Goal: Task Accomplishment & Management: Manage account settings

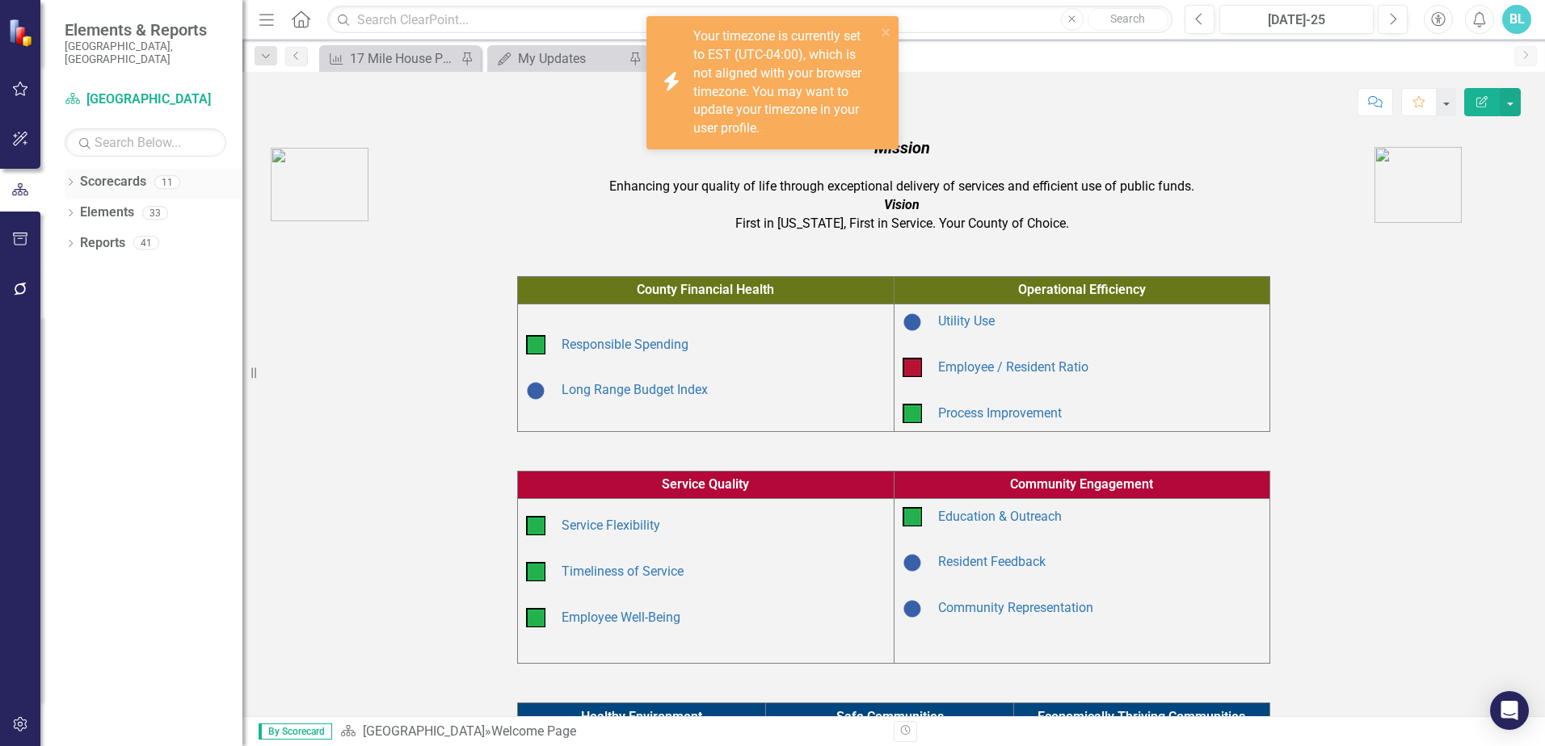
click at [71, 178] on div "Dropdown" at bounding box center [70, 185] width 11 height 14
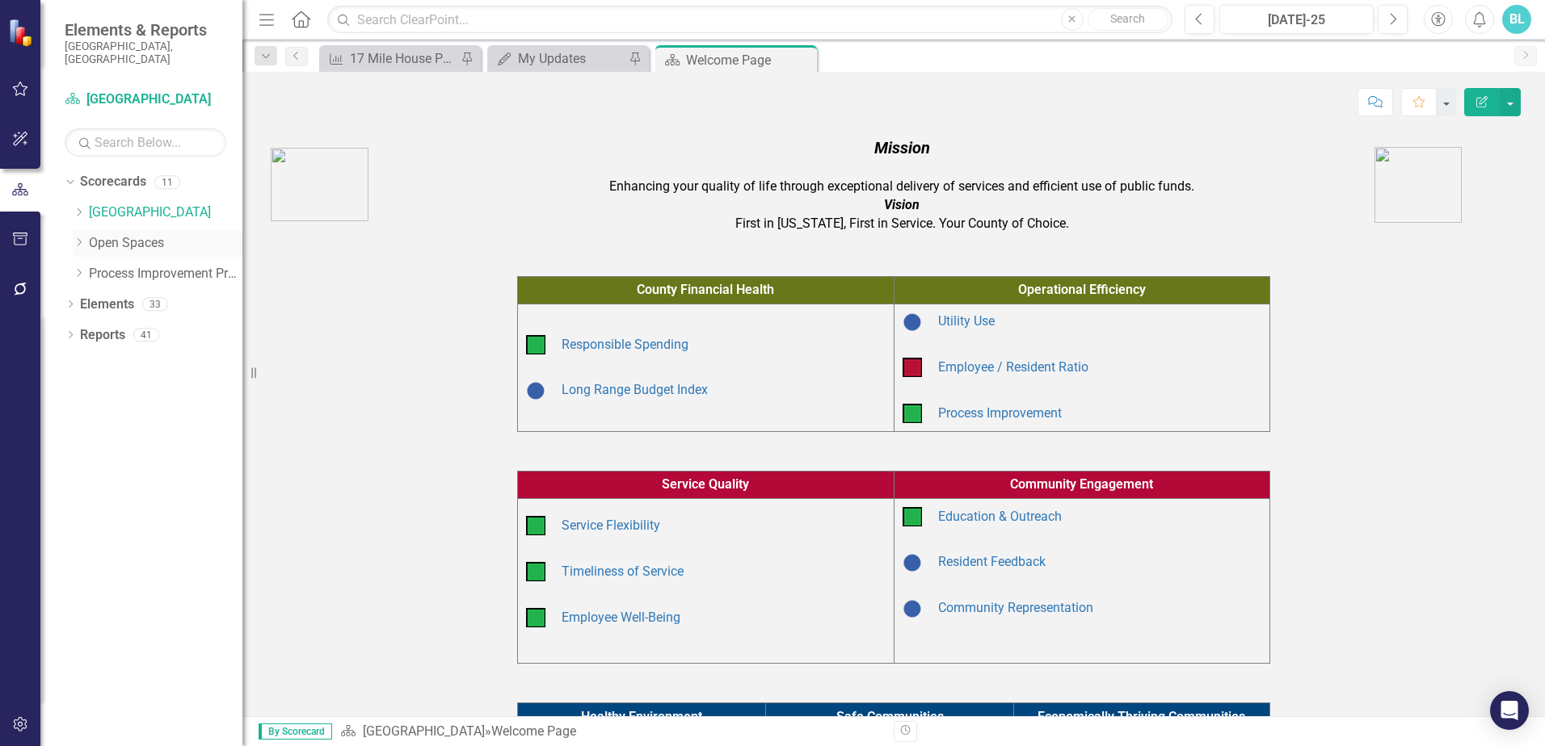
click at [82, 238] on icon "Dropdown" at bounding box center [79, 243] width 12 height 10
click at [134, 271] on div "Open Space (Operations)" at bounding box center [173, 274] width 137 height 27
click at [151, 265] on link "Open Space (Operations)" at bounding box center [173, 274] width 137 height 19
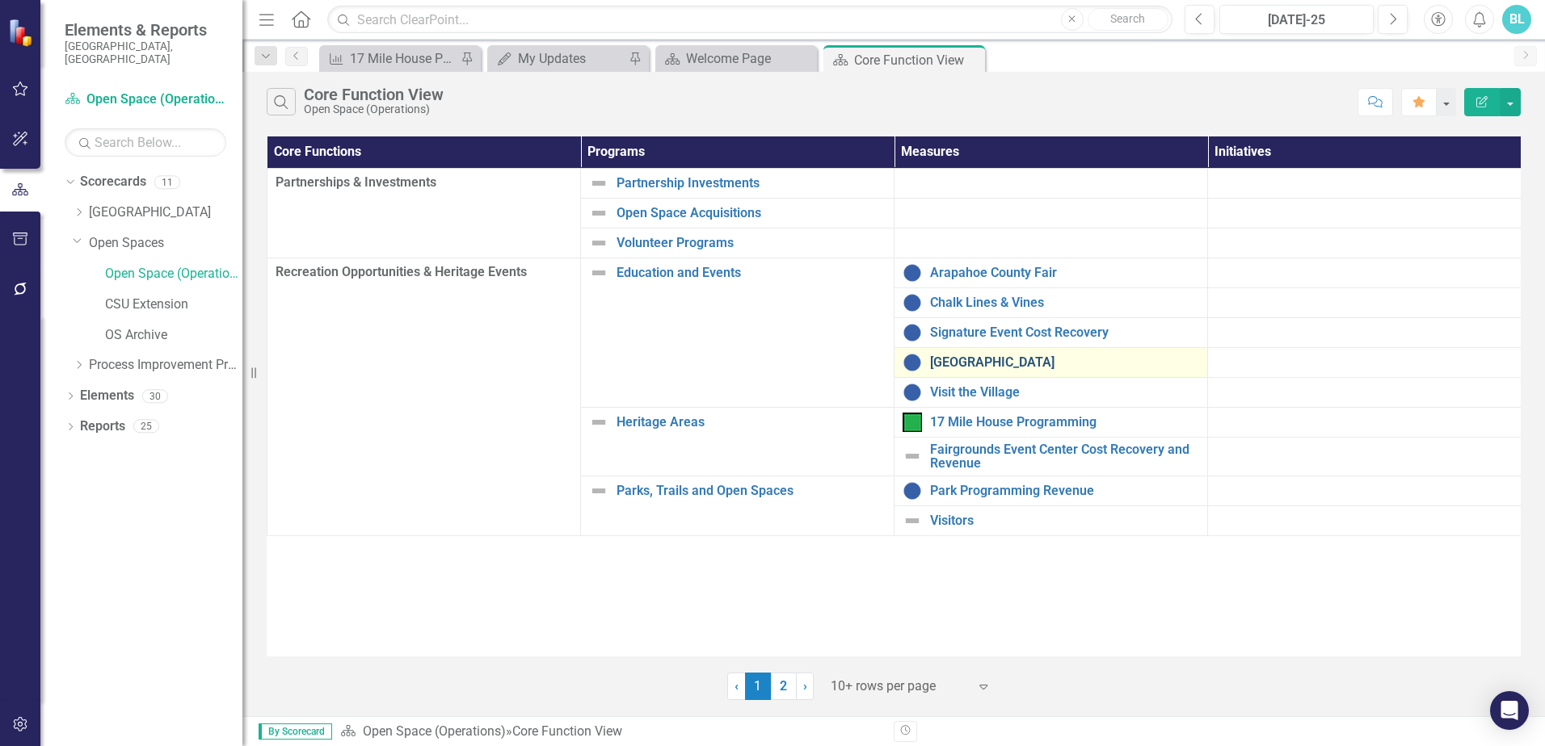
click at [980, 362] on link "[GEOGRAPHIC_DATA]" at bounding box center [1064, 362] width 269 height 15
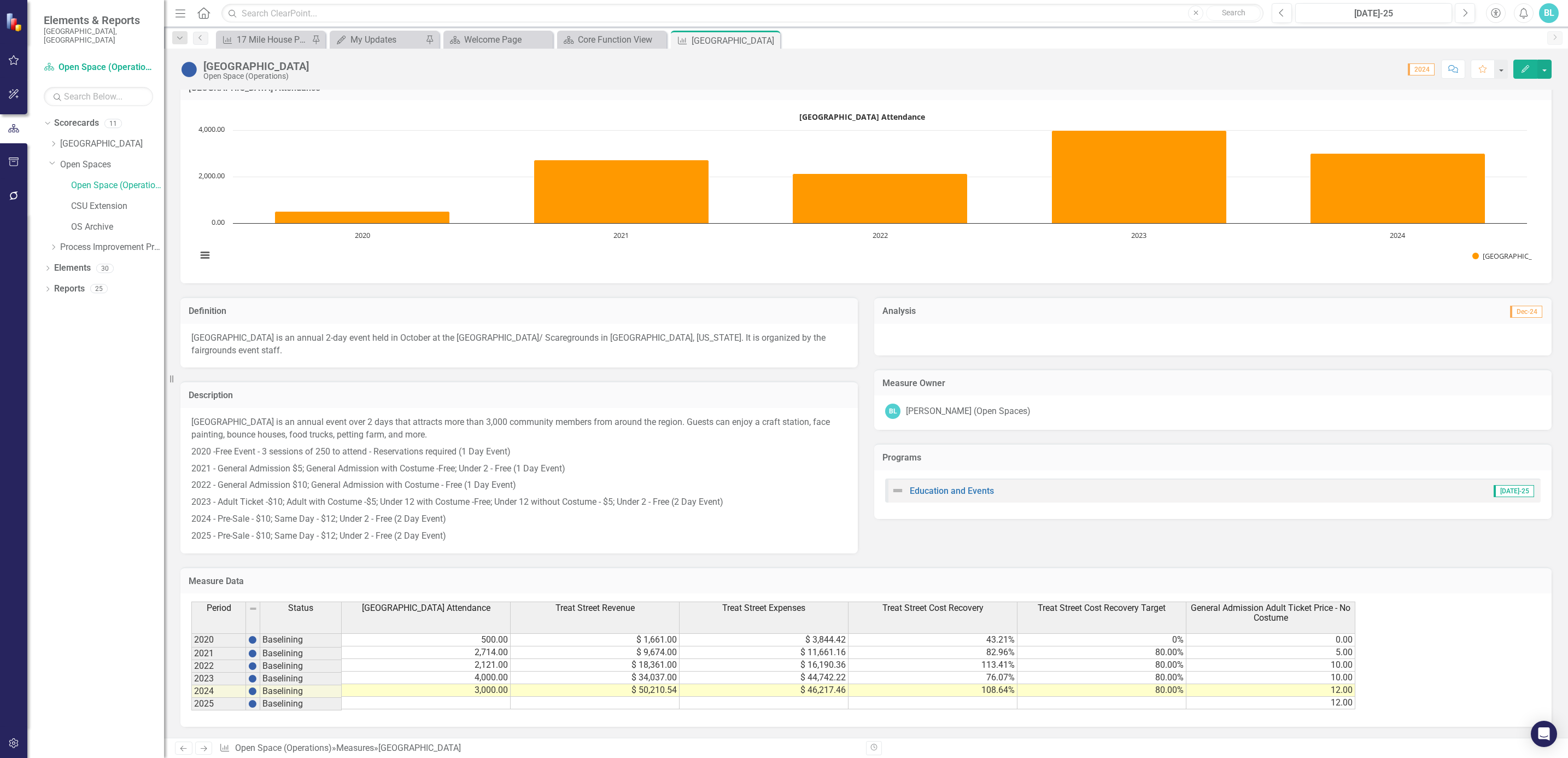
scroll to position [246, 0]
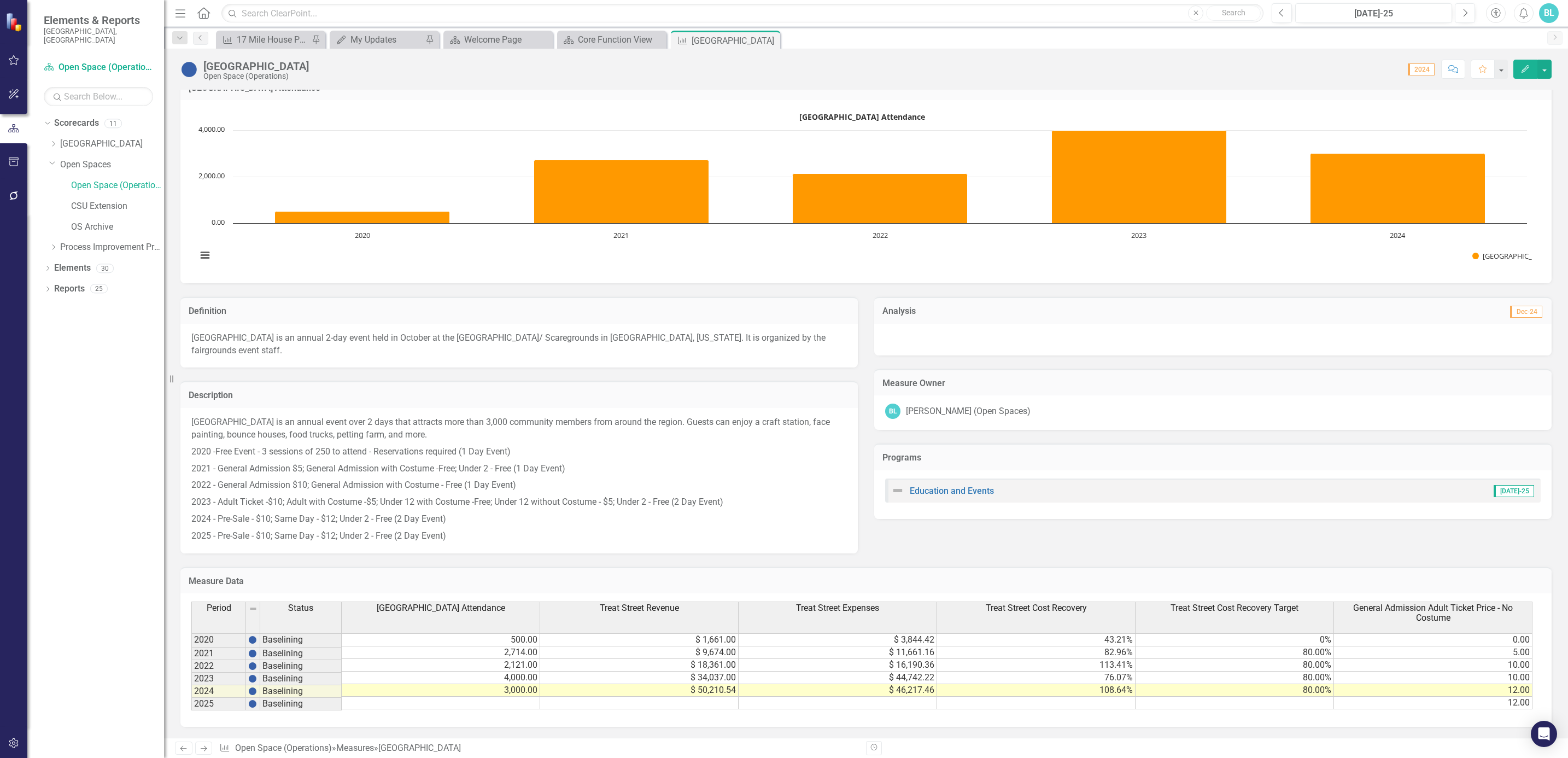
click at [1045, 70] on icon "button" at bounding box center [1525, 68] width 7 height 7
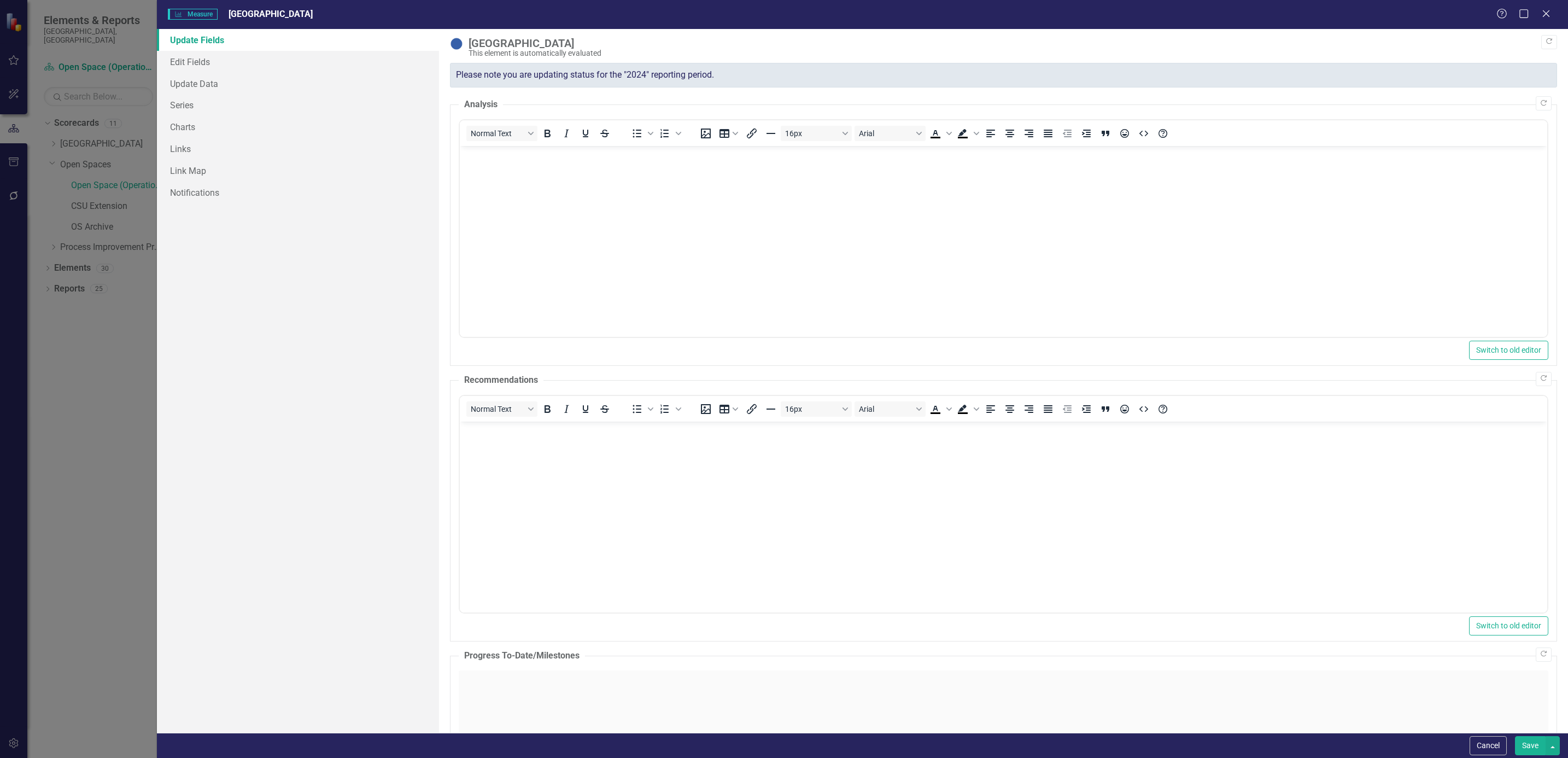
scroll to position [0, 0]
click at [196, 58] on link "Edit Fields" at bounding box center [298, 62] width 282 height 22
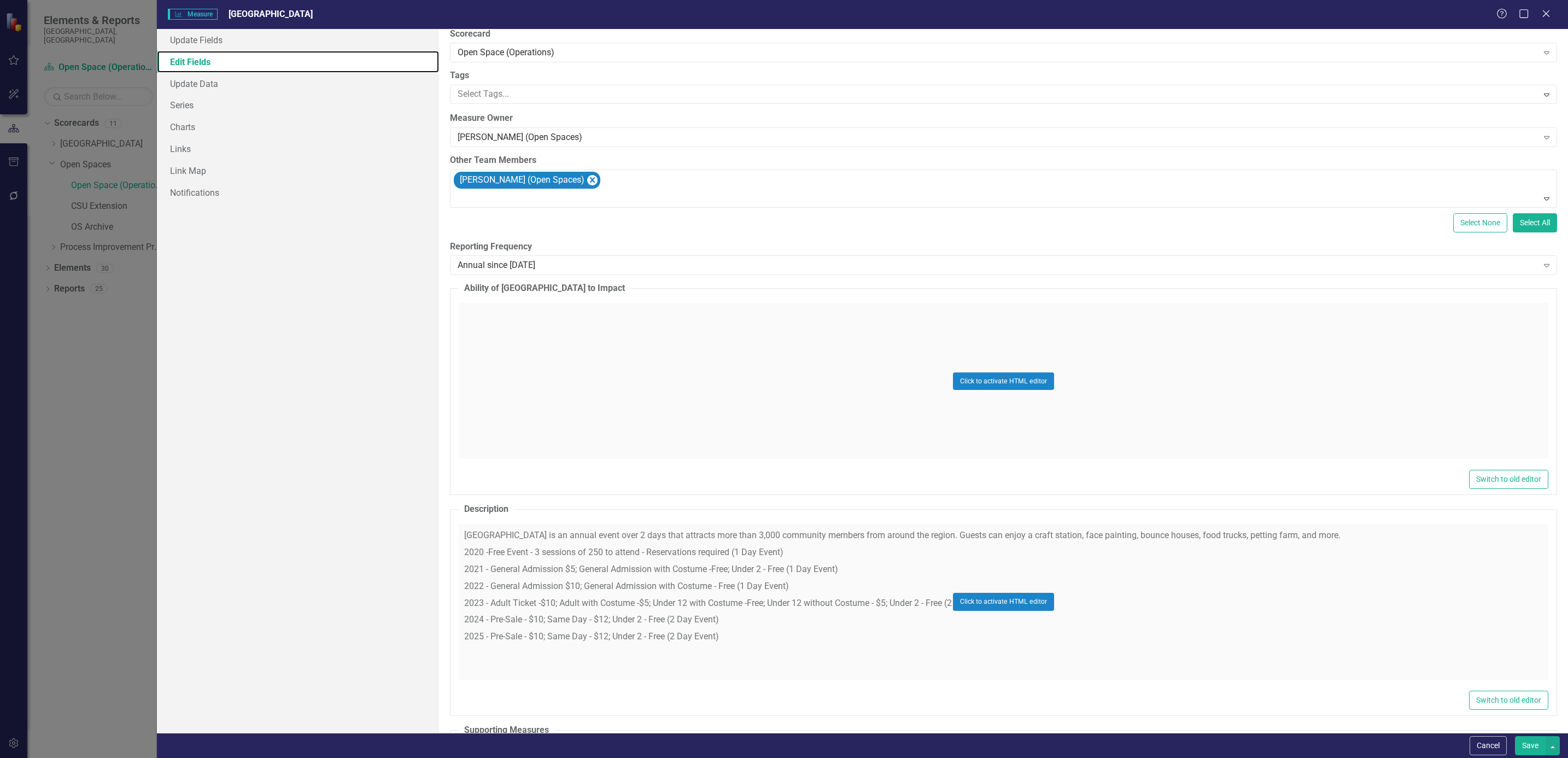
scroll to position [82, 0]
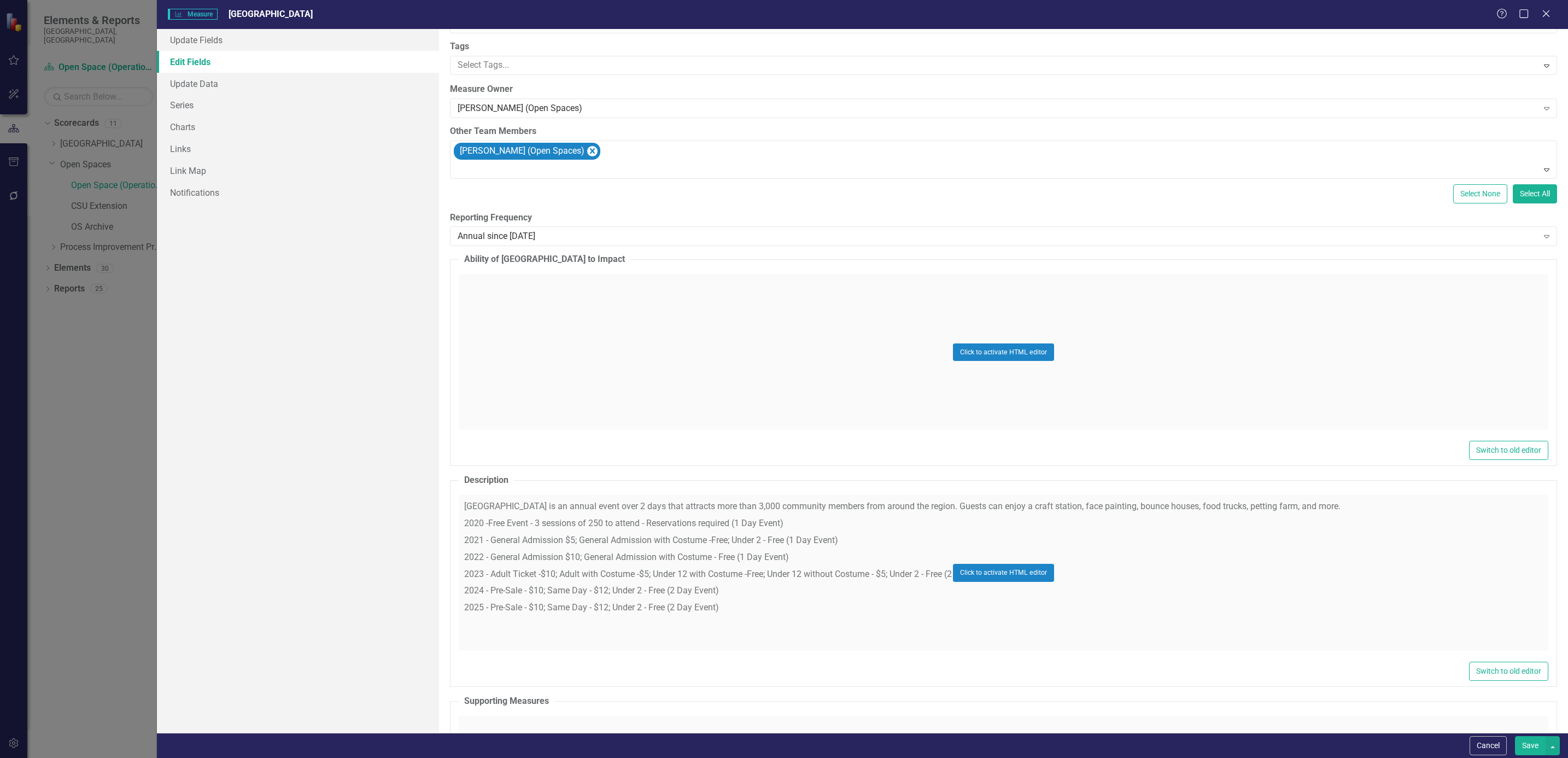
click at [625, 505] on div "Click to activate HTML editor" at bounding box center [1004, 573] width 1090 height 156
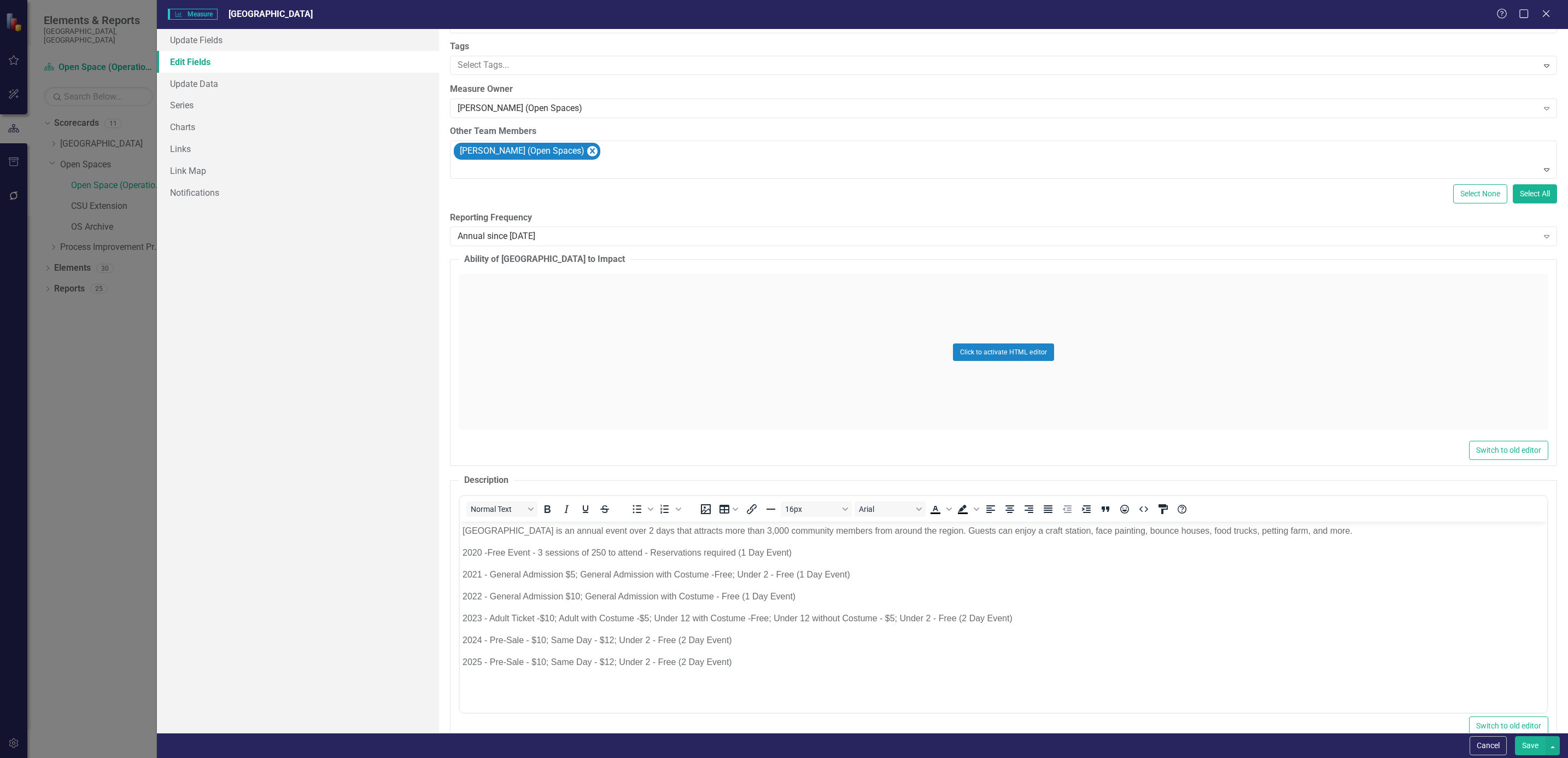
scroll to position [0, 0]
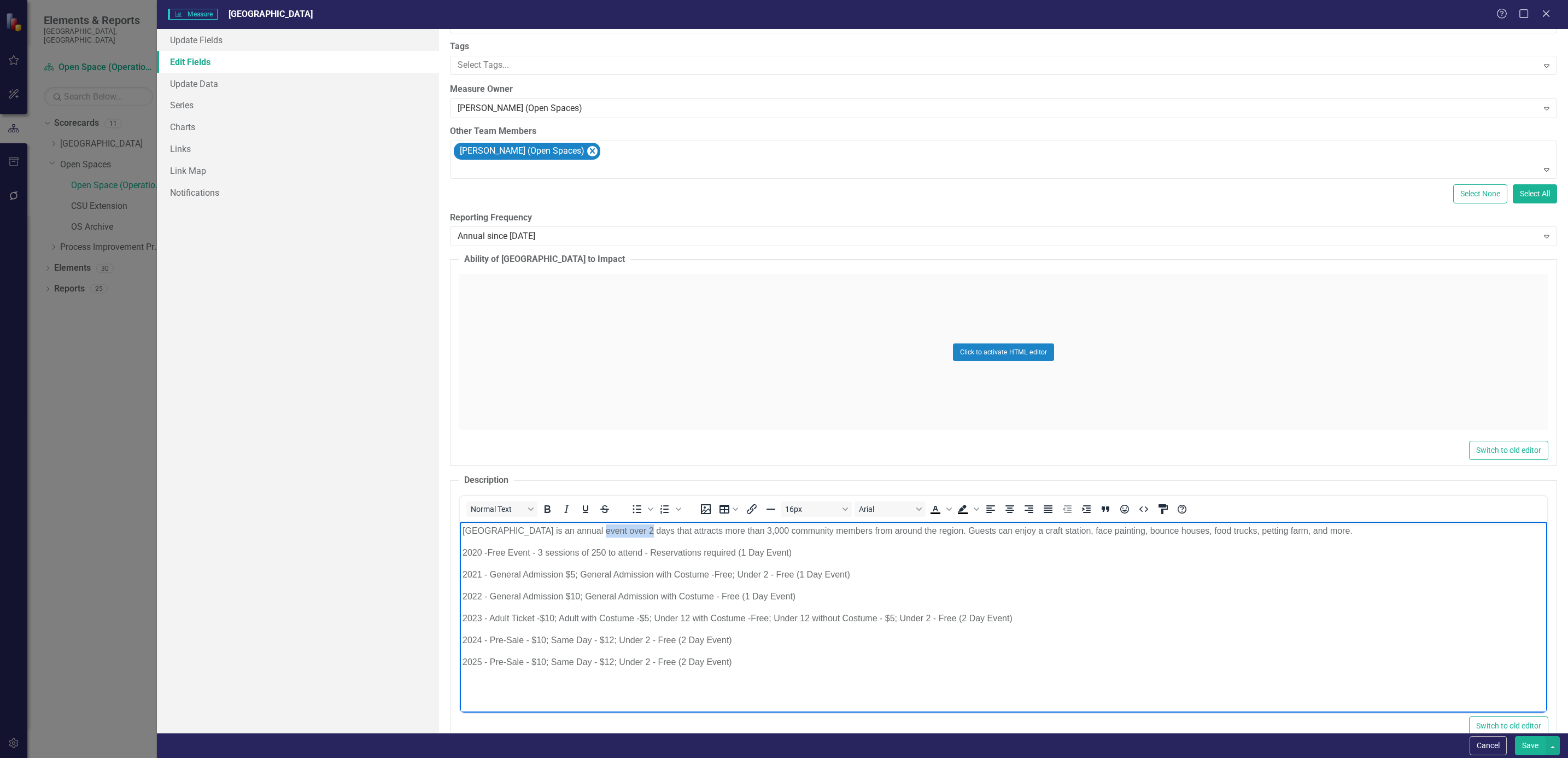
drag, startPoint x: 581, startPoint y: 534, endPoint x: 629, endPoint y: 534, distance: 48.0
click at [629, 505] on p "[GEOGRAPHIC_DATA] is an annual event over 2 days that attracts more than 3,000 …" at bounding box center [1003, 531] width 1082 height 13
click at [560, 505] on p "[GEOGRAPHIC_DATA] is an annual event that attracts more than 3,000 community me…" at bounding box center [1003, 531] width 1082 height 13
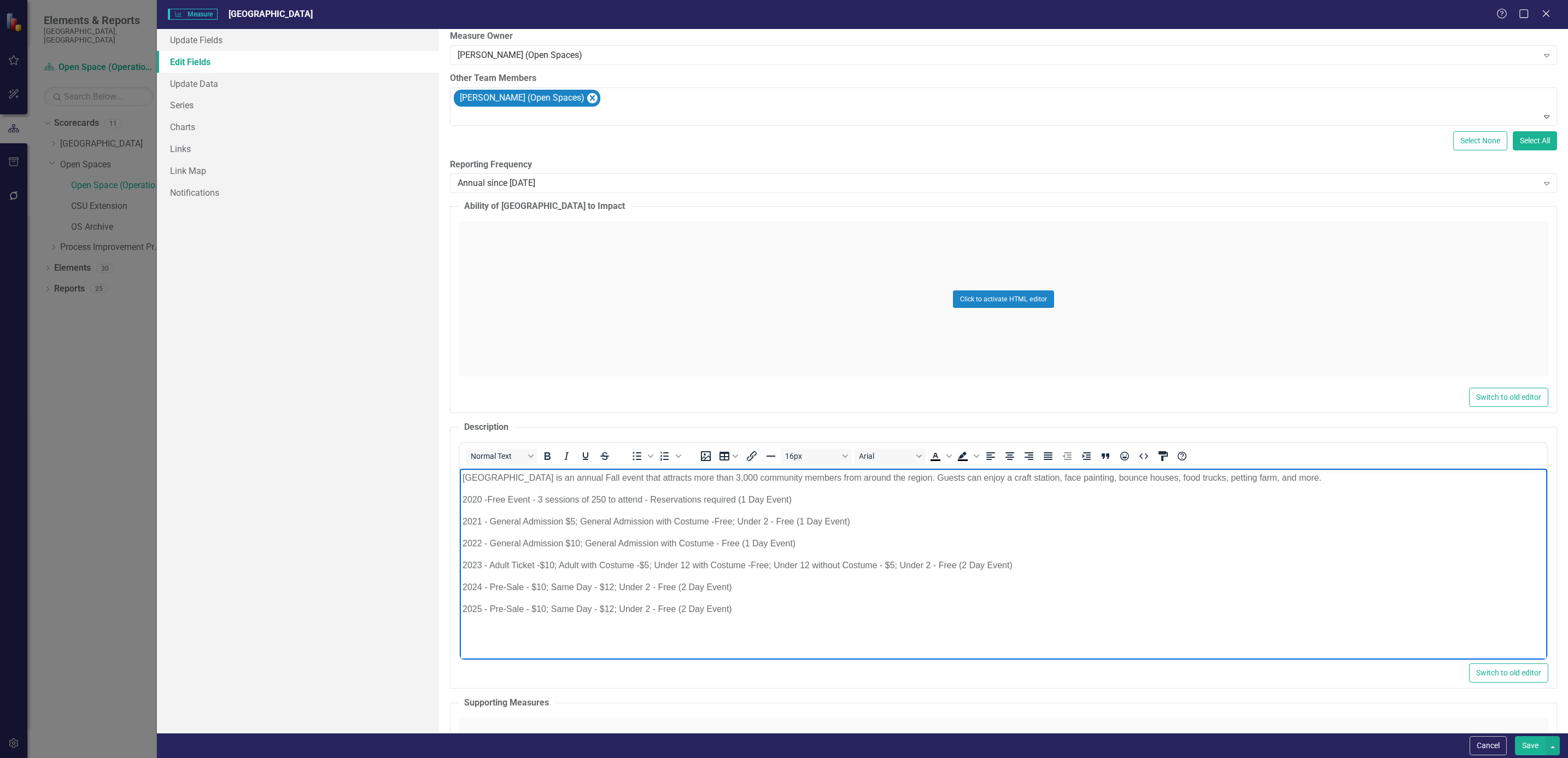
scroll to position [164, 0]
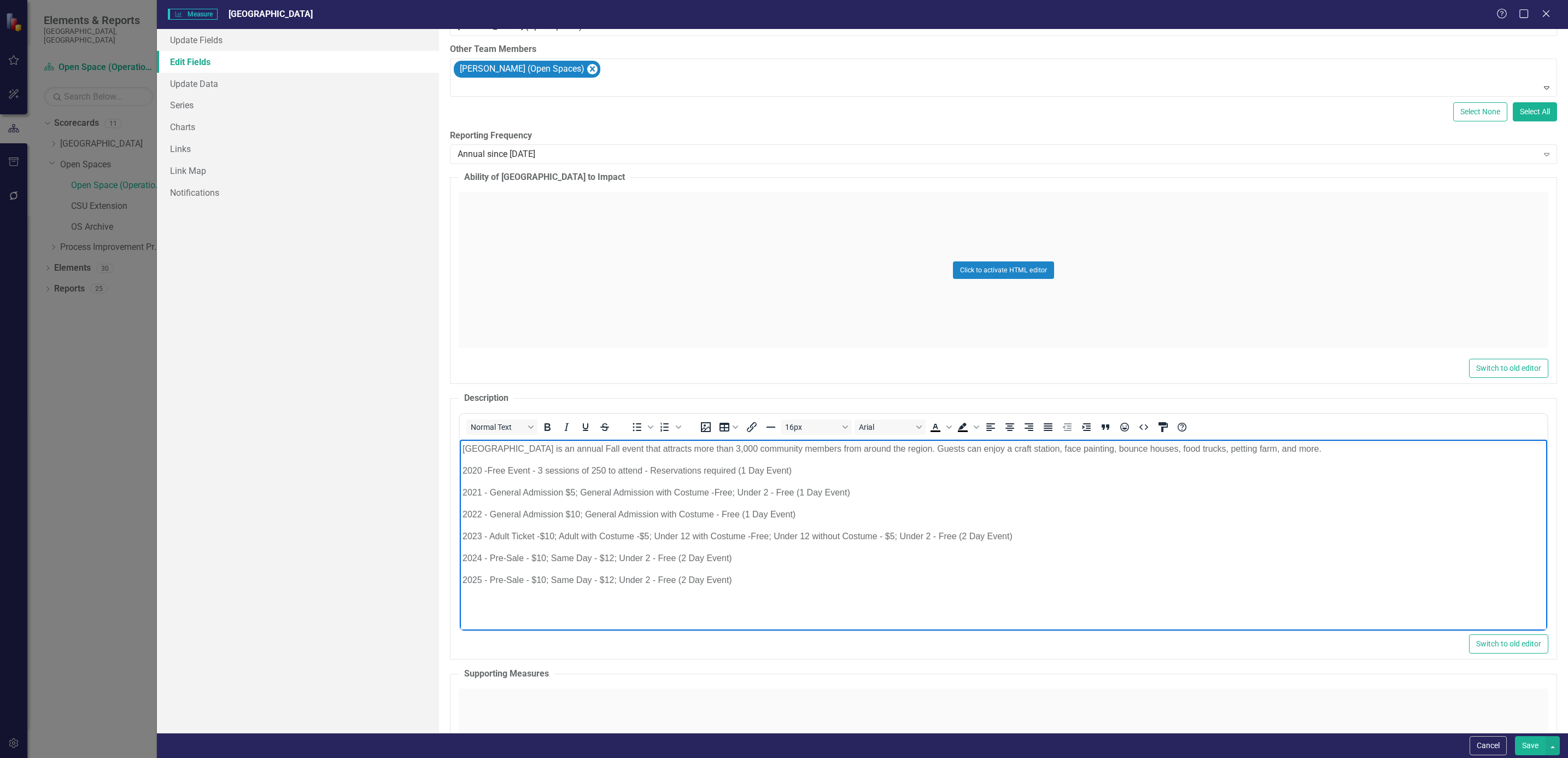
click at [1045, 505] on button "Save" at bounding box center [1530, 745] width 30 height 19
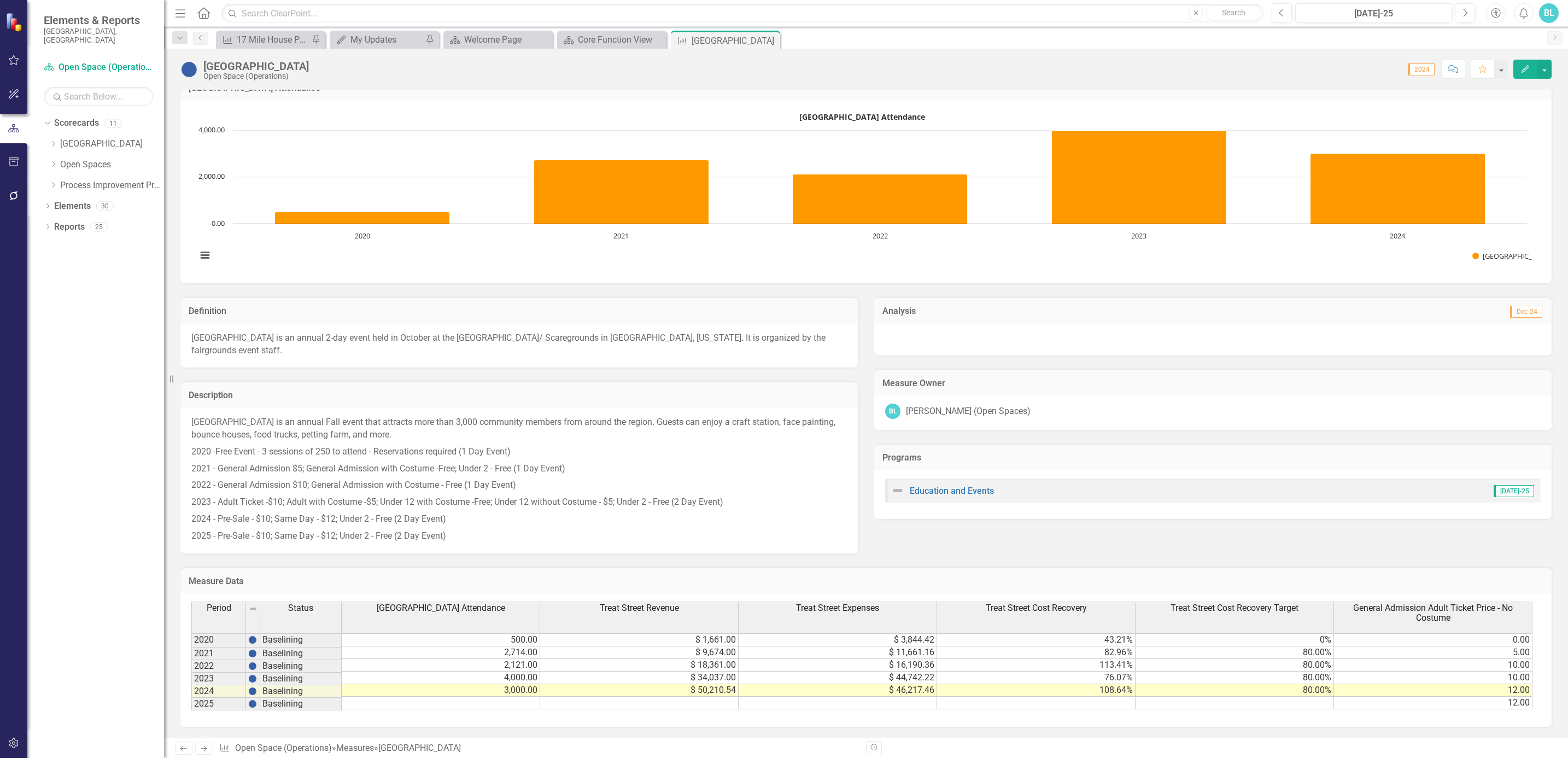
click at [1045, 74] on button "Edit" at bounding box center [1525, 69] width 24 height 19
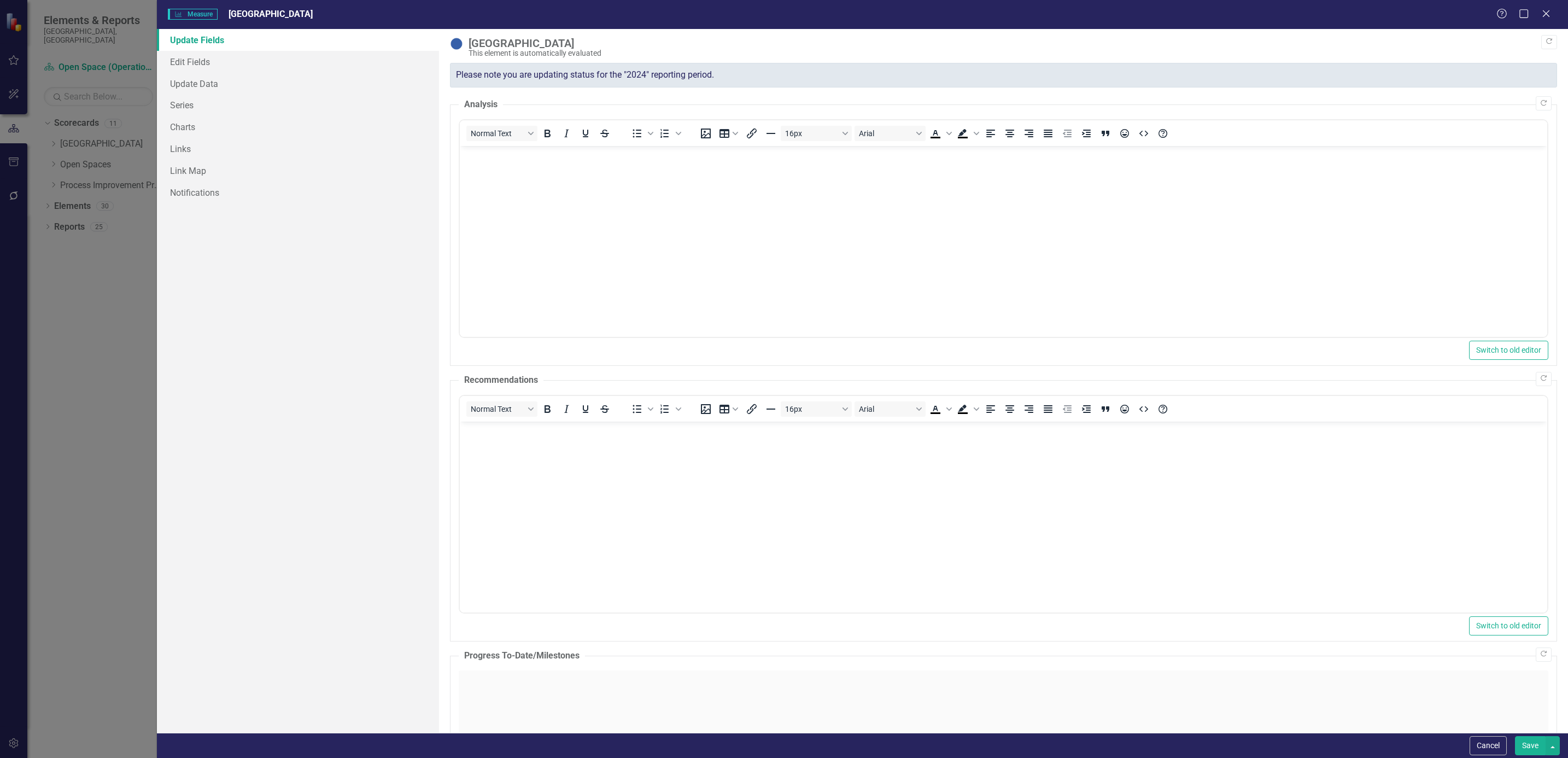
scroll to position [0, 0]
click at [206, 69] on link "Edit Fields" at bounding box center [298, 62] width 282 height 22
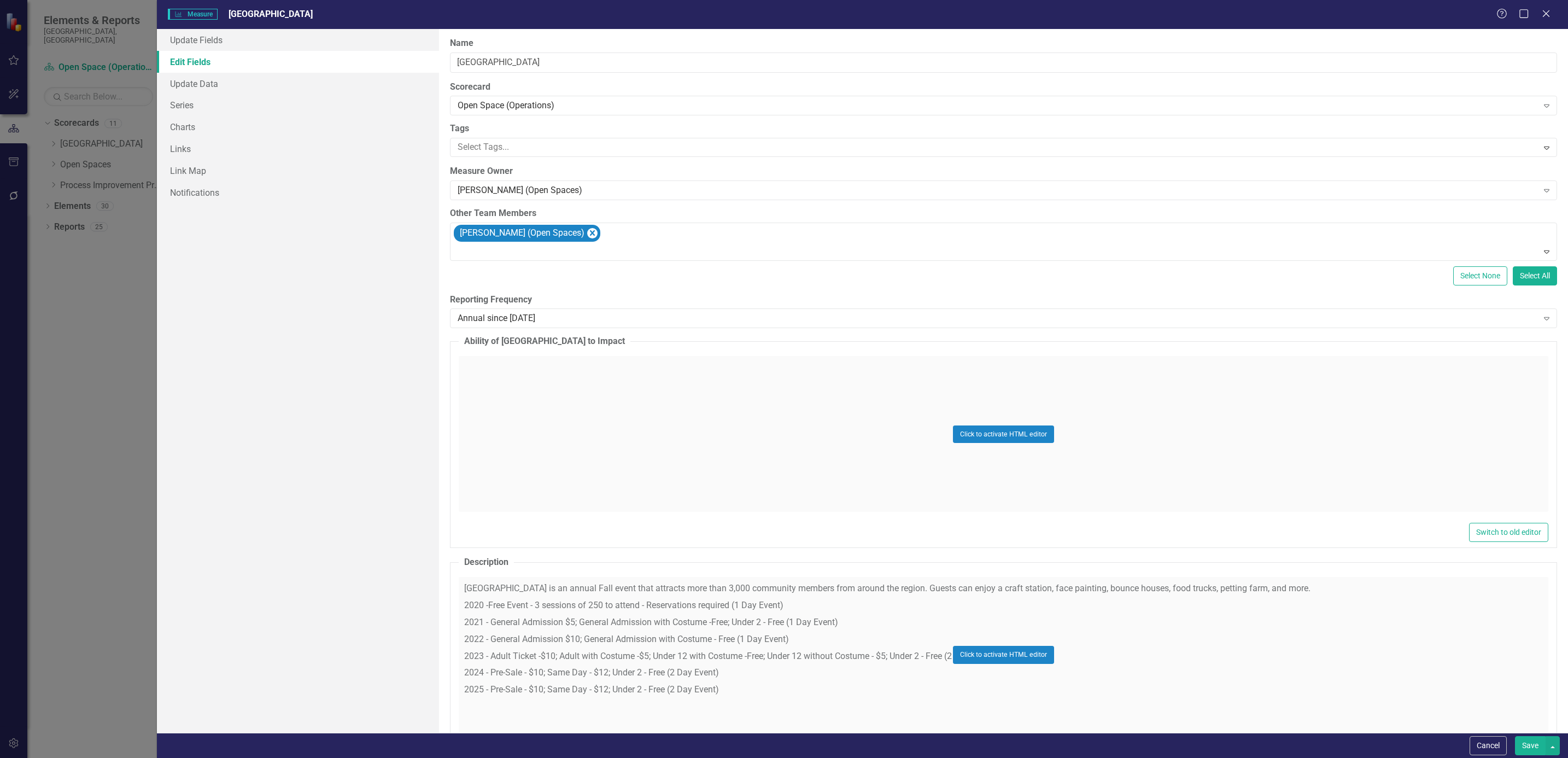
click at [576, 505] on div "Click to activate HTML editor" at bounding box center [1004, 654] width 1090 height 156
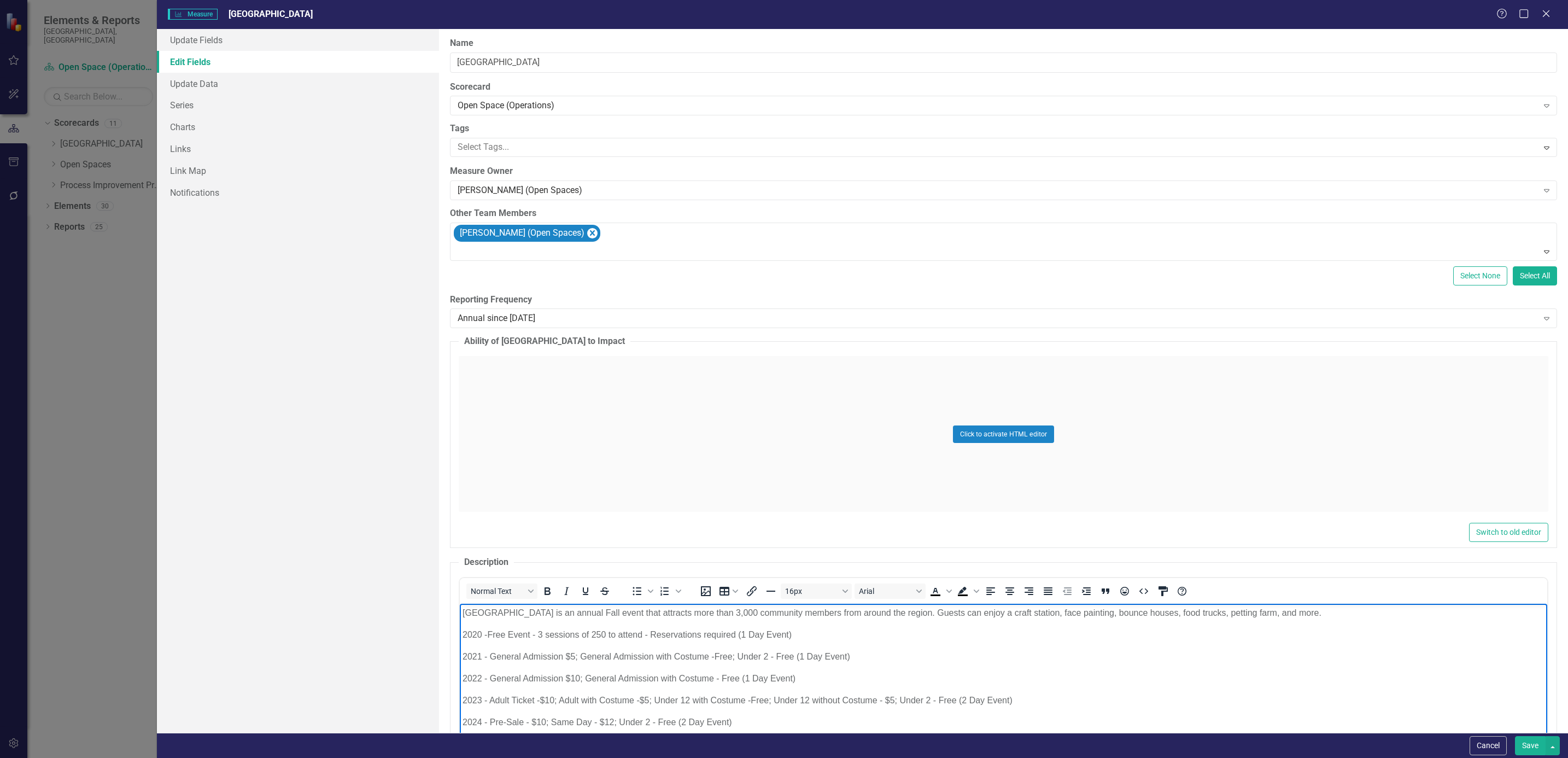
drag, startPoint x: 559, startPoint y: 616, endPoint x: 582, endPoint y: 618, distance: 23.1
click at [565, 505] on p "[GEOGRAPHIC_DATA] is an annual Fall event that attracts more than 3,000 communi…" at bounding box center [1003, 612] width 1082 height 13
click at [576, 505] on p "[GEOGRAPHIC_DATA] is an annual Fall event that attracts more than 3,000 communi…" at bounding box center [1003, 612] width 1082 height 13
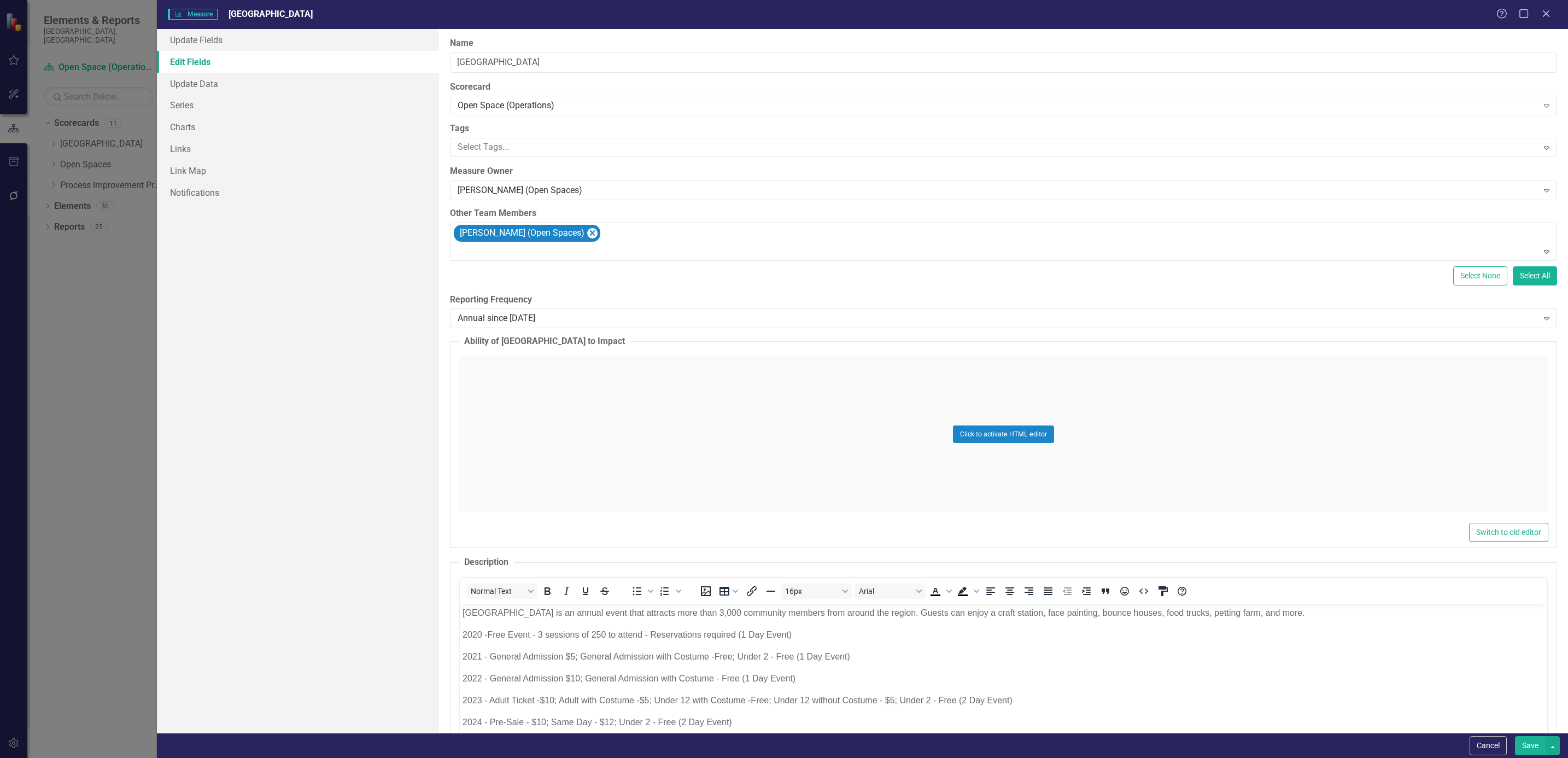
click at [1045, 505] on button "Save" at bounding box center [1530, 745] width 30 height 19
